Goal: Task Accomplishment & Management: Complete application form

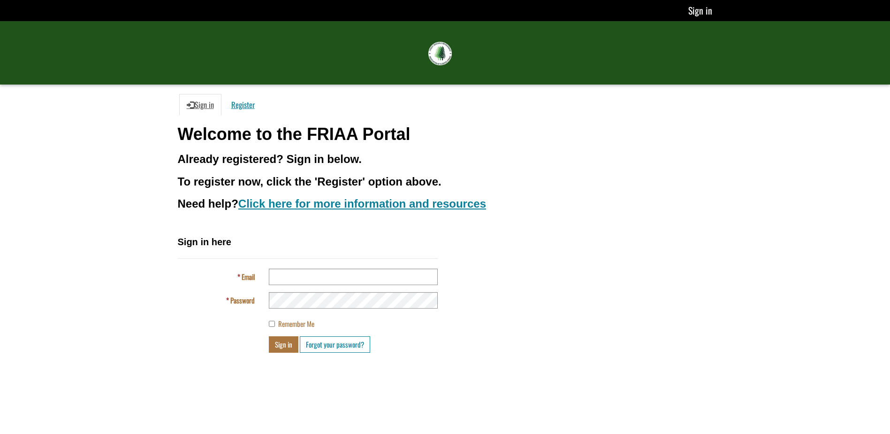
drag, startPoint x: 392, startPoint y: 0, endPoint x: 584, endPoint y: 174, distance: 259.1
click at [584, 174] on div "Welcome to the FRIAA Portal Already registered? Sign in below. To register now,…" at bounding box center [445, 180] width 535 height 110
drag, startPoint x: 717, startPoint y: 0, endPoint x: 530, endPoint y: 160, distance: 245.3
click at [530, 160] on h3 "Already registered? Sign in below." at bounding box center [445, 159] width 535 height 12
drag, startPoint x: 562, startPoint y: 0, endPoint x: 621, endPoint y: 192, distance: 201.3
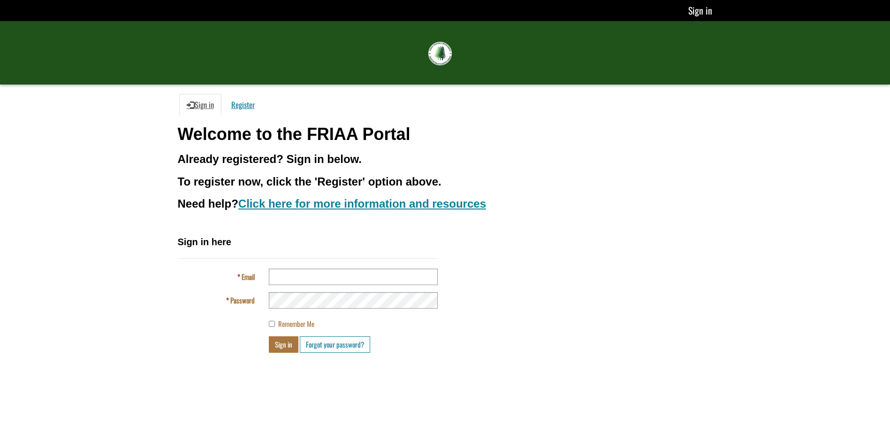
click at [621, 192] on div "Welcome to the FRIAA Portal Already registered? Sign in below. To register now,…" at bounding box center [445, 180] width 535 height 110
